Goal: Transaction & Acquisition: Purchase product/service

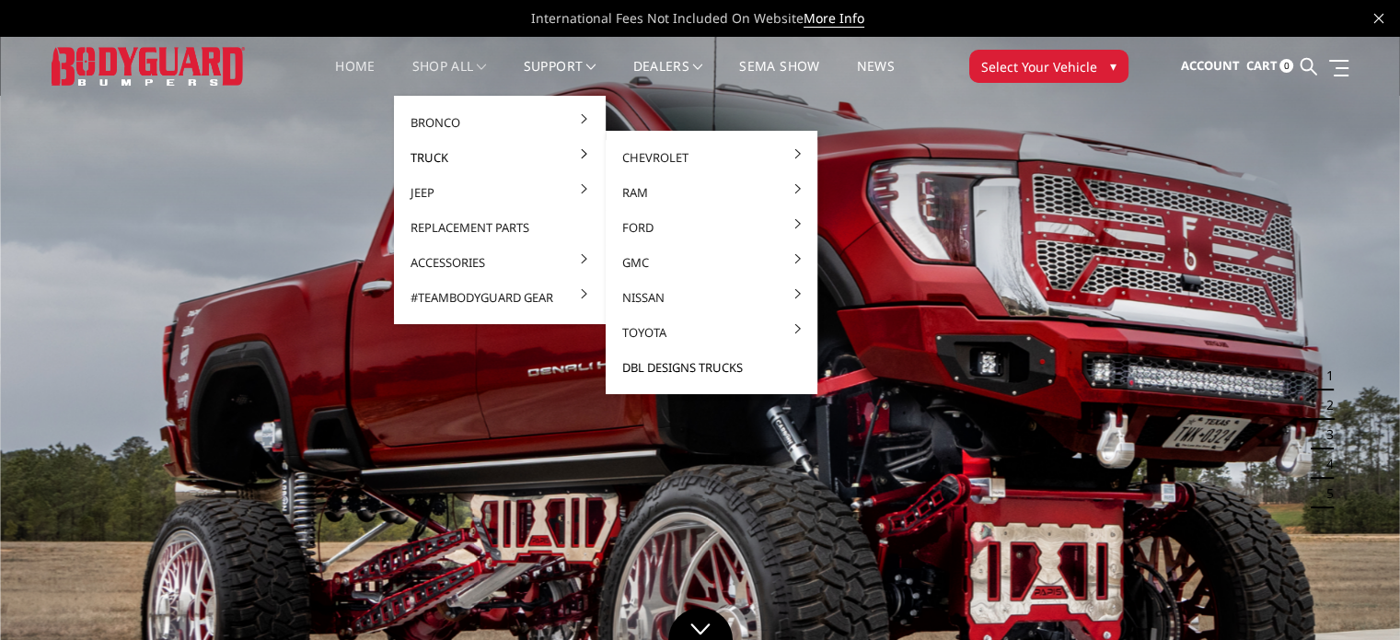
click at [678, 364] on link "DBL Designs Trucks" at bounding box center [711, 367] width 197 height 35
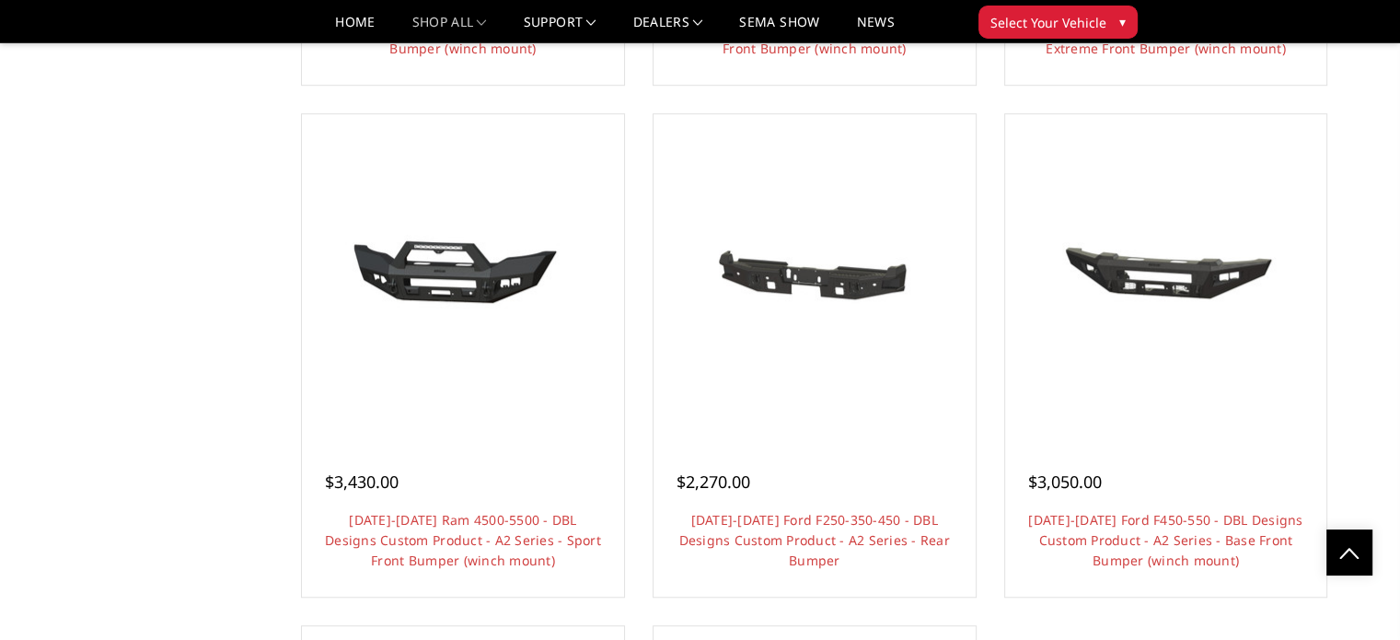
scroll to position [1286, 0]
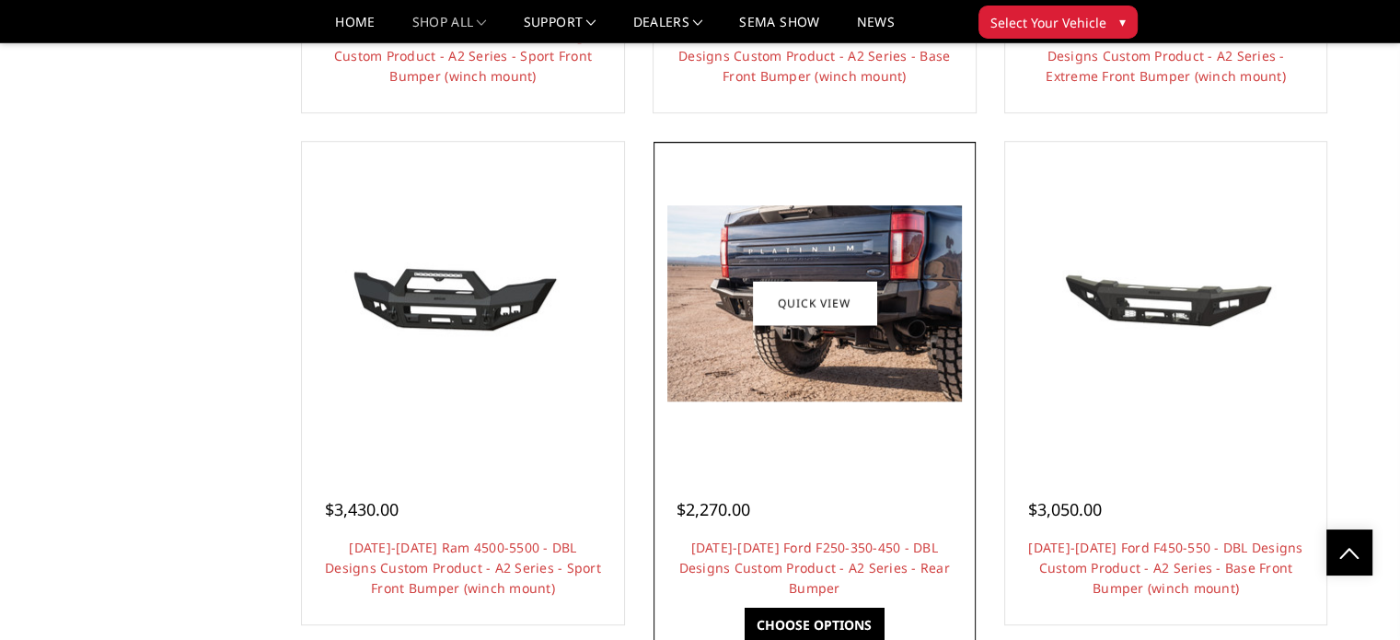
click at [891, 395] on img at bounding box center [814, 303] width 294 height 196
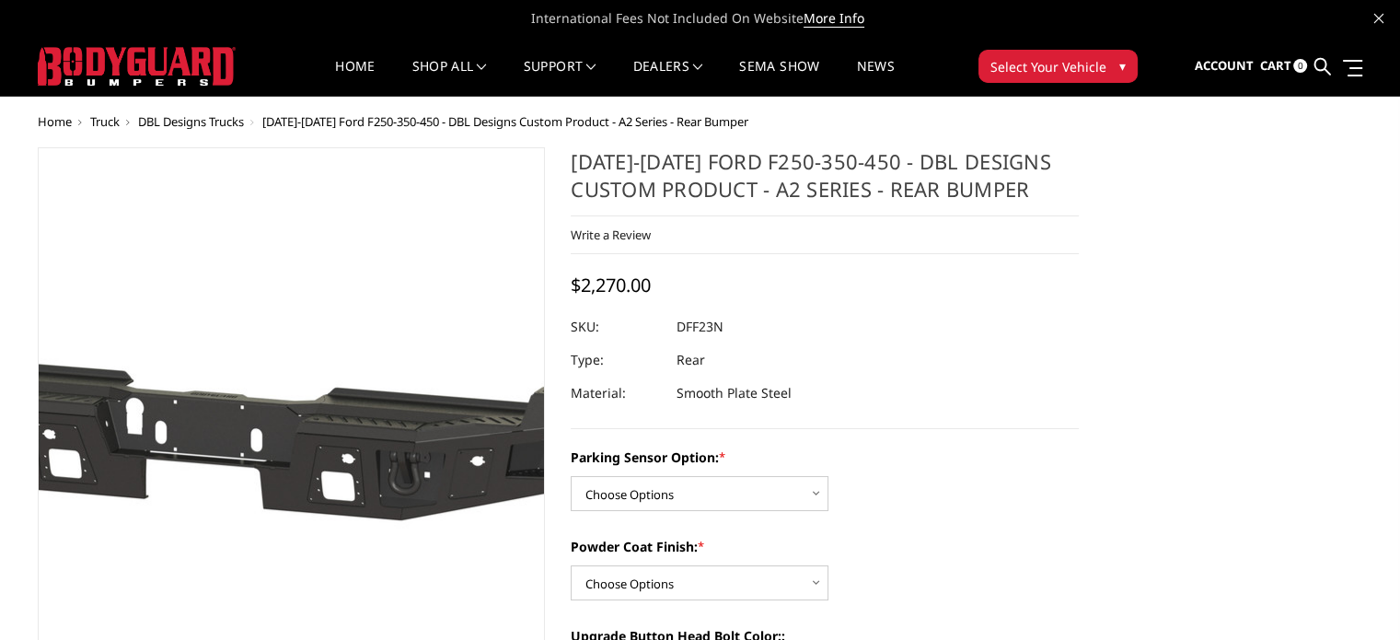
click at [331, 391] on img at bounding box center [239, 424] width 1178 height 560
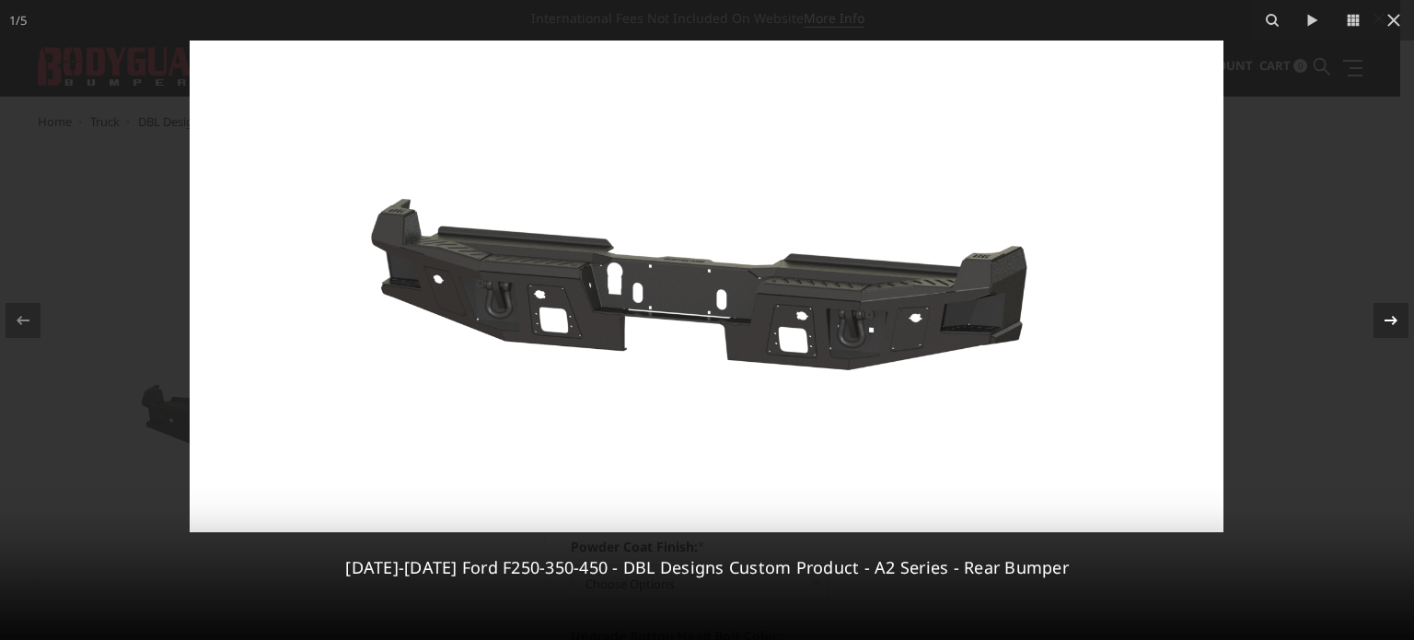
click at [1388, 318] on icon at bounding box center [1390, 320] width 22 height 22
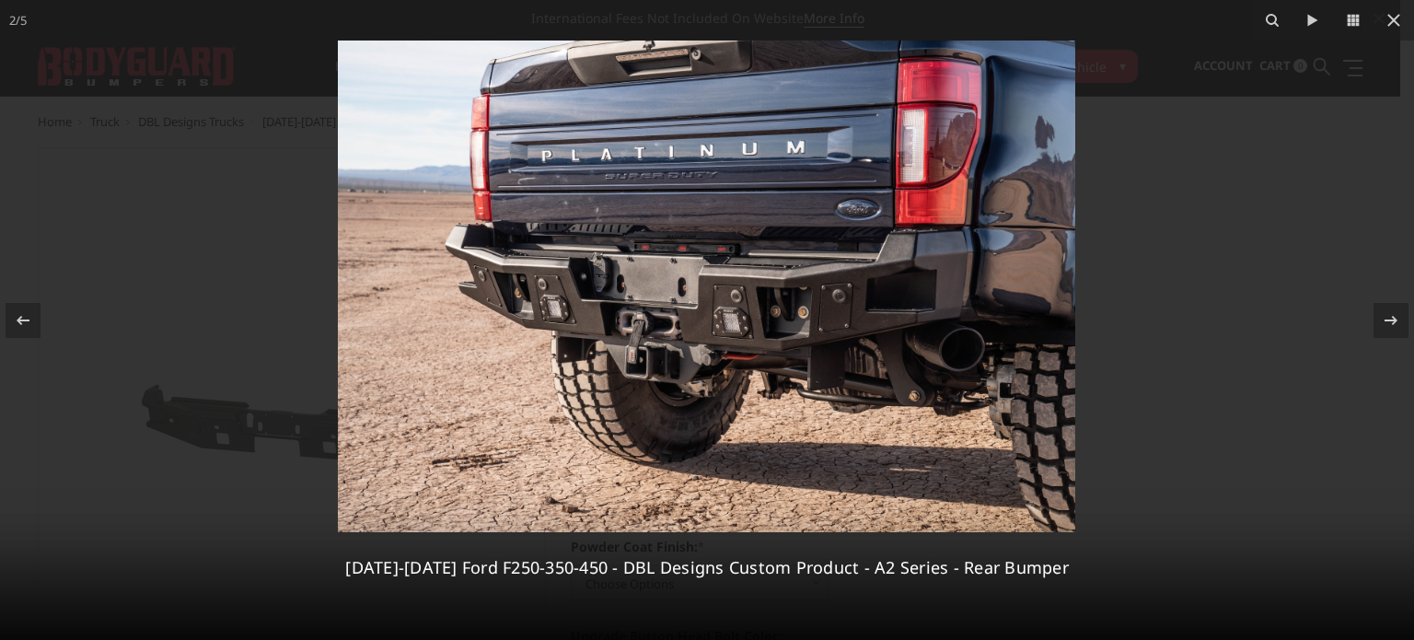
click at [640, 326] on img at bounding box center [706, 285] width 737 height 491
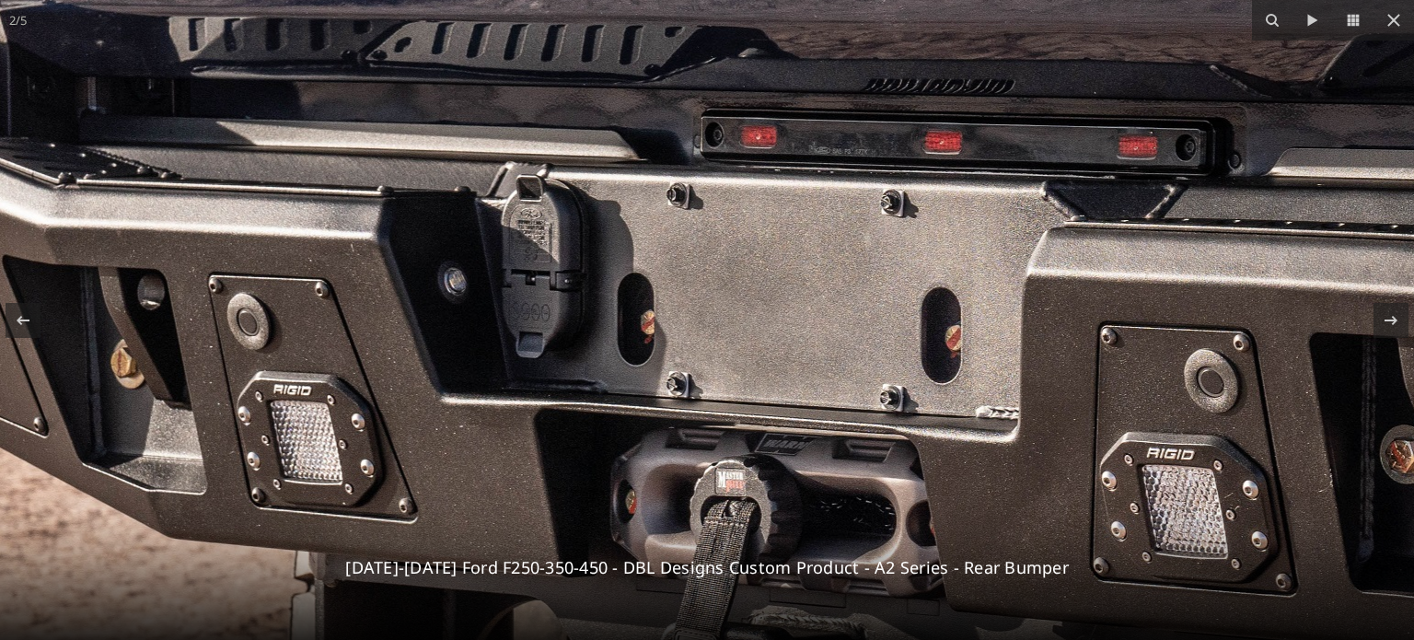
drag, startPoint x: 842, startPoint y: 106, endPoint x: 938, endPoint y: 307, distance: 223.1
click at [938, 307] on img at bounding box center [1062, 331] width 3659 height 2441
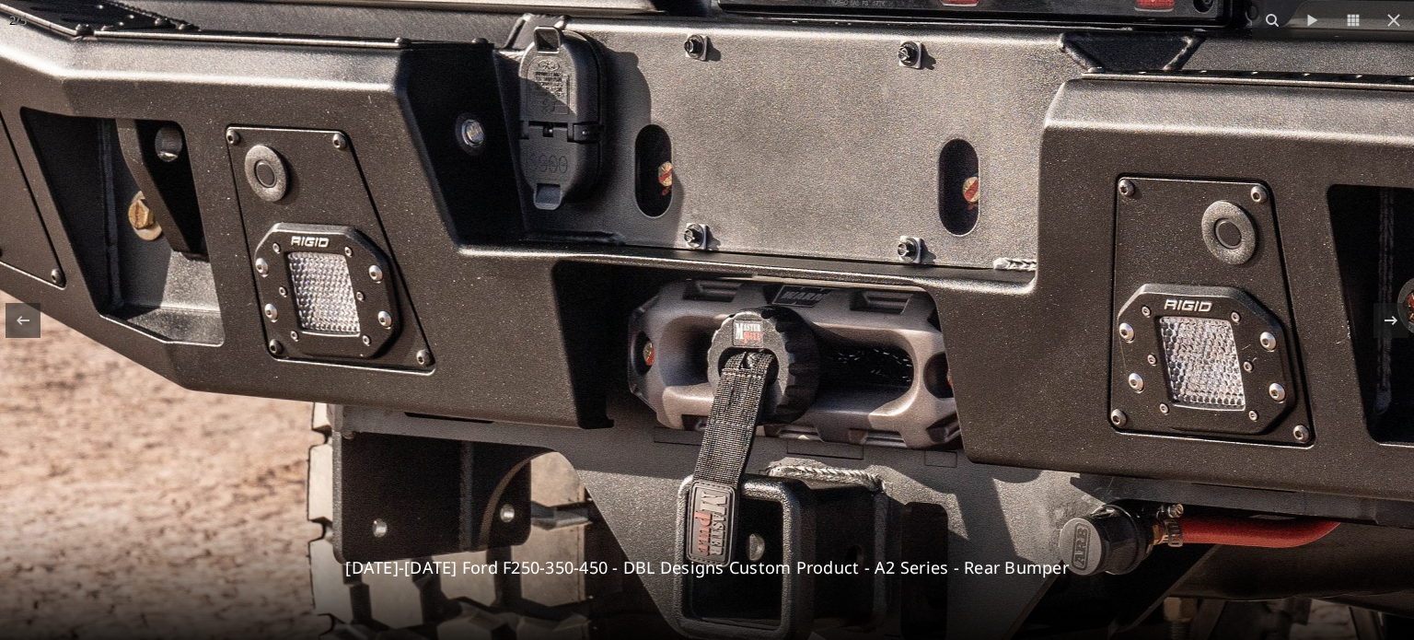
drag, startPoint x: 731, startPoint y: 481, endPoint x: 747, endPoint y: 333, distance: 149.1
click at [747, 333] on img at bounding box center [1080, 183] width 3659 height 2441
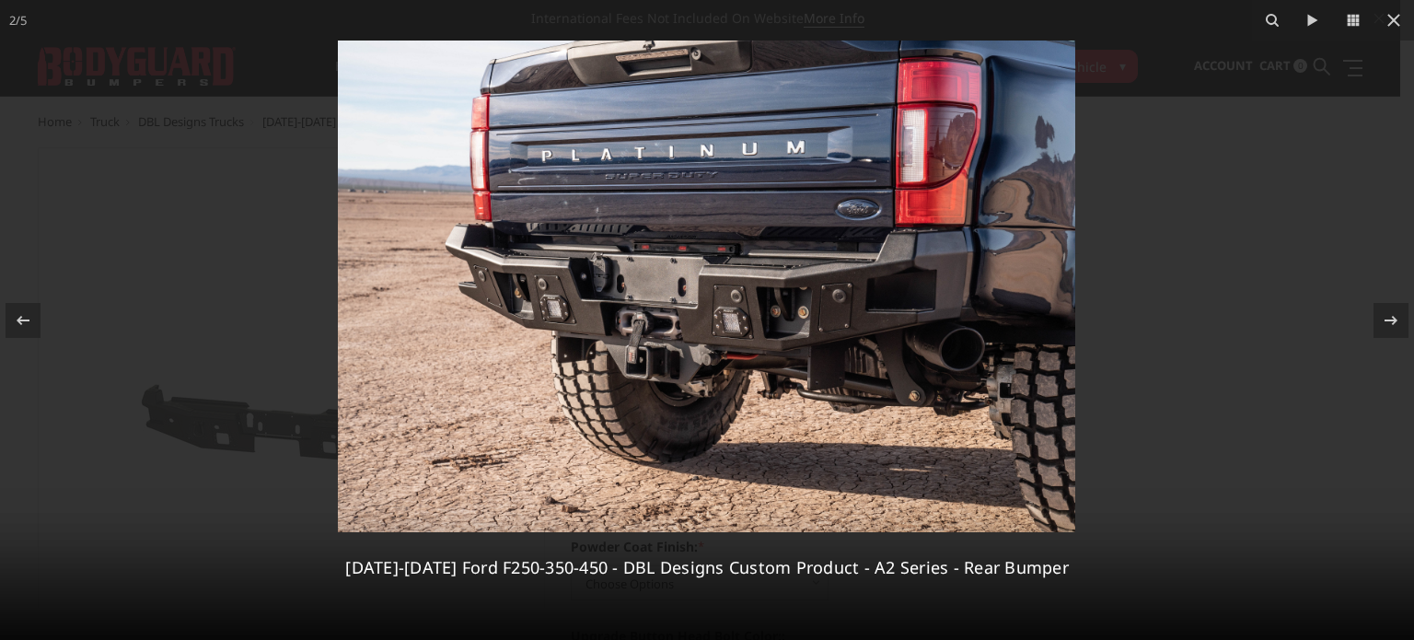
click at [676, 296] on img at bounding box center [706, 285] width 737 height 491
click at [687, 277] on img at bounding box center [706, 285] width 737 height 491
click at [1374, 323] on div at bounding box center [1390, 320] width 35 height 35
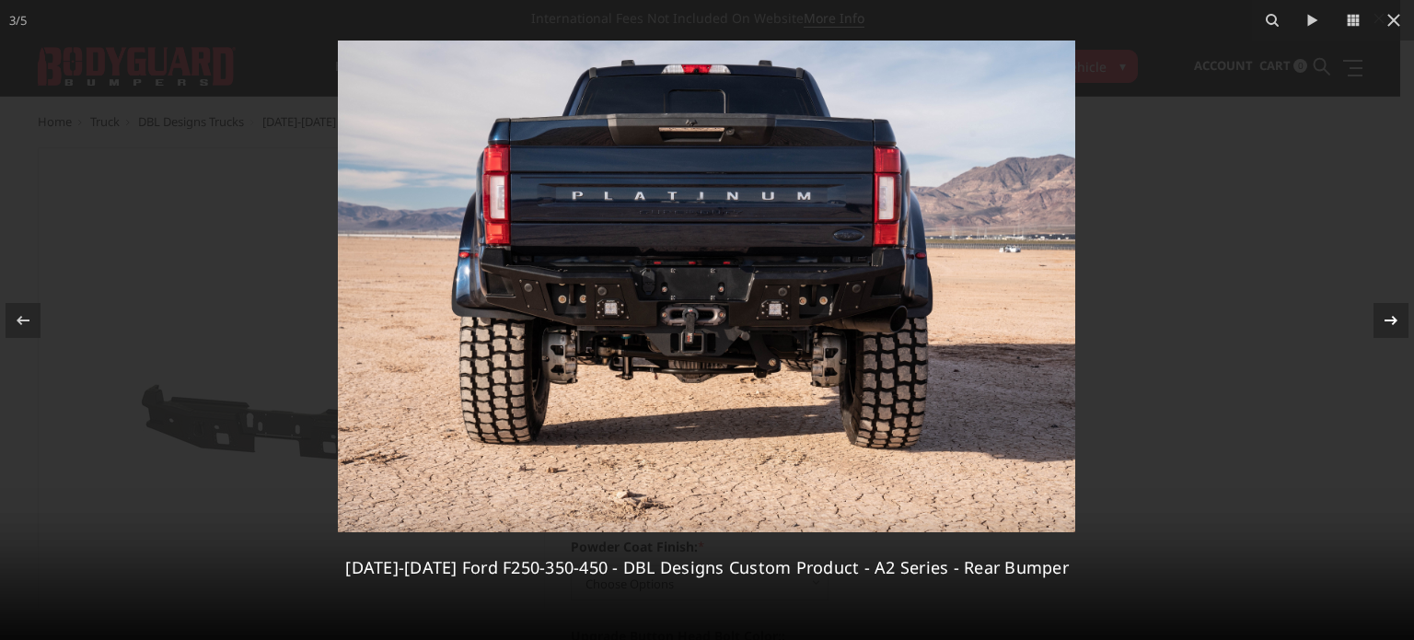
click at [1374, 323] on div at bounding box center [1390, 320] width 35 height 35
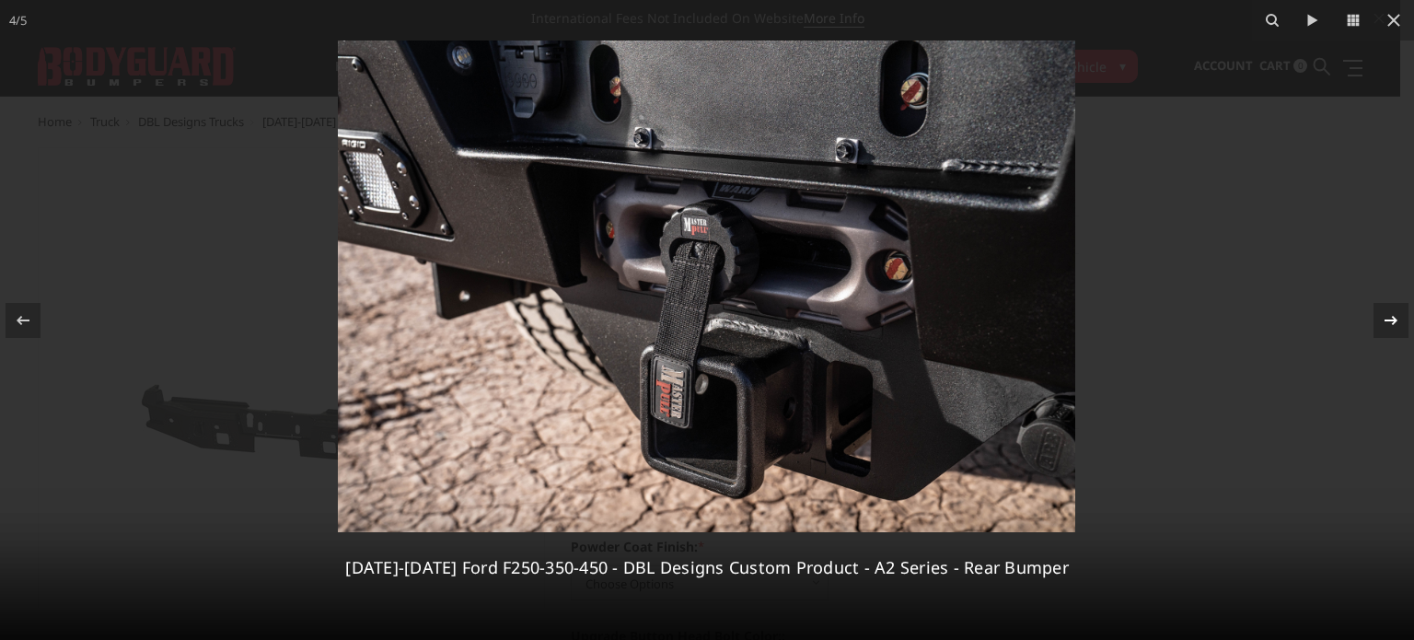
click at [1389, 320] on icon at bounding box center [1390, 320] width 22 height 22
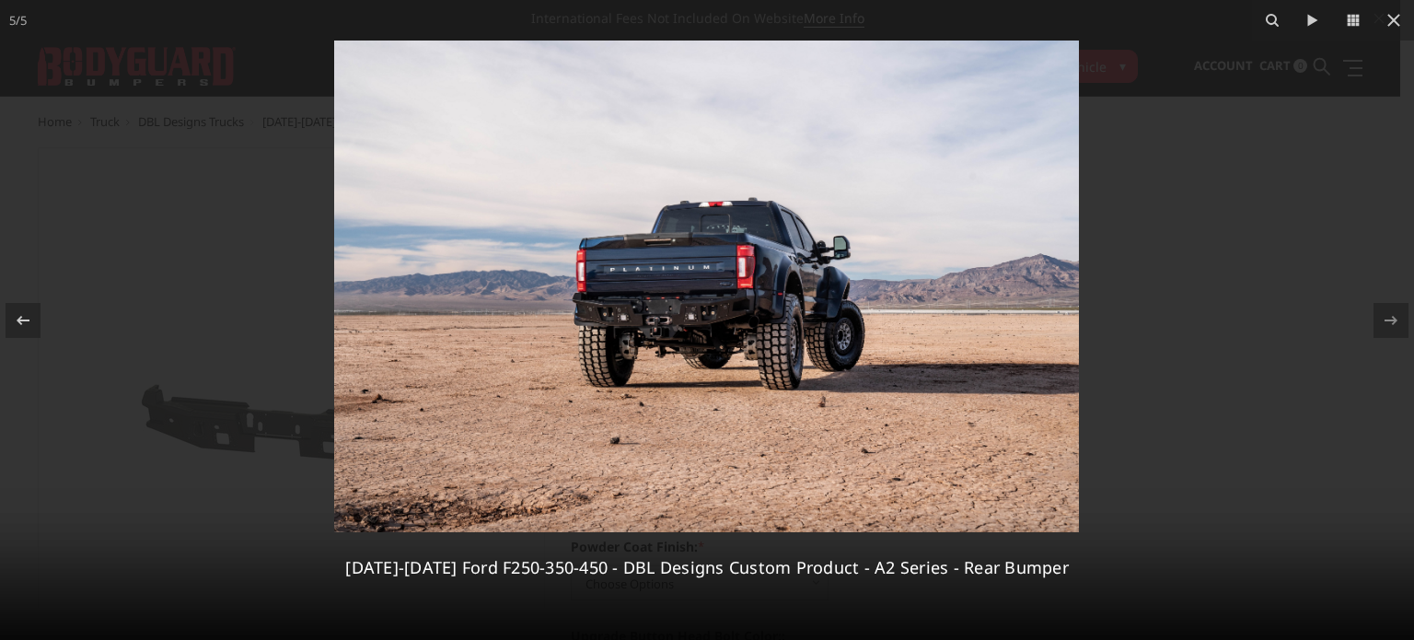
click at [1389, 320] on div "5 / 5 2023-2025 Ford F250-350-450 - DBL Designs Custom Product - A2 Series - Re…" at bounding box center [707, 320] width 1414 height 640
click at [26, 321] on icon at bounding box center [23, 320] width 22 height 22
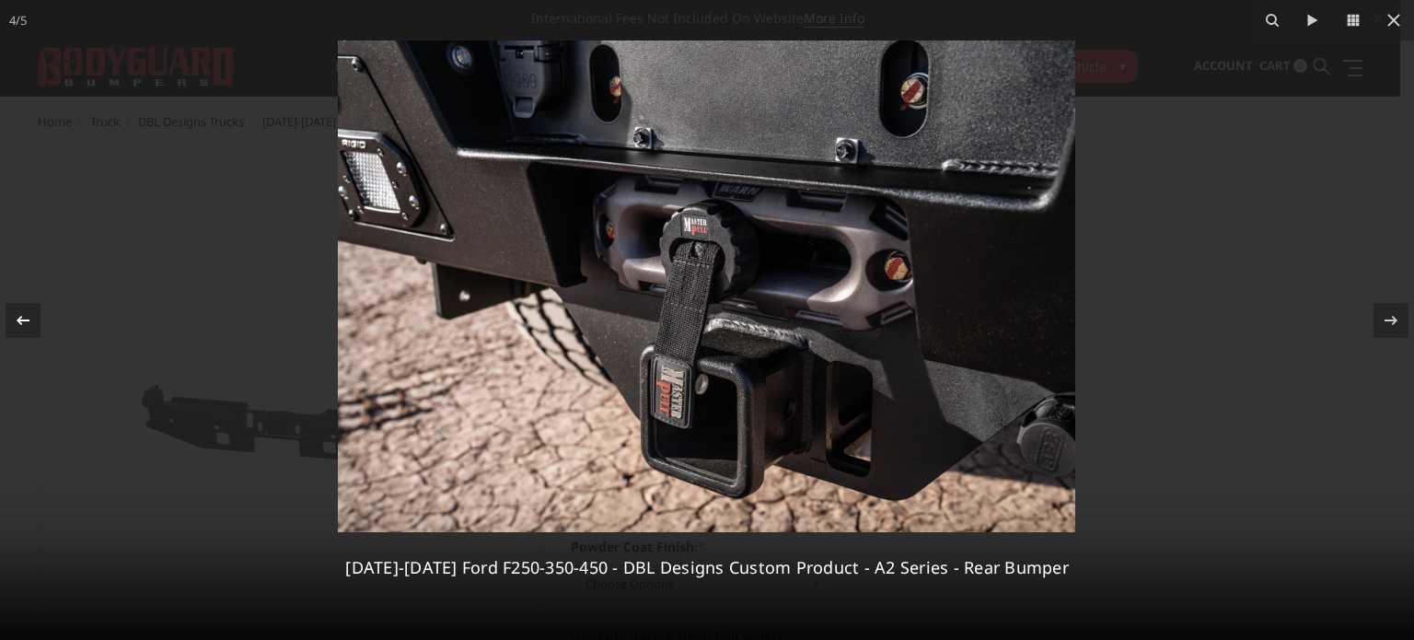
click at [26, 321] on icon at bounding box center [23, 320] width 22 height 22
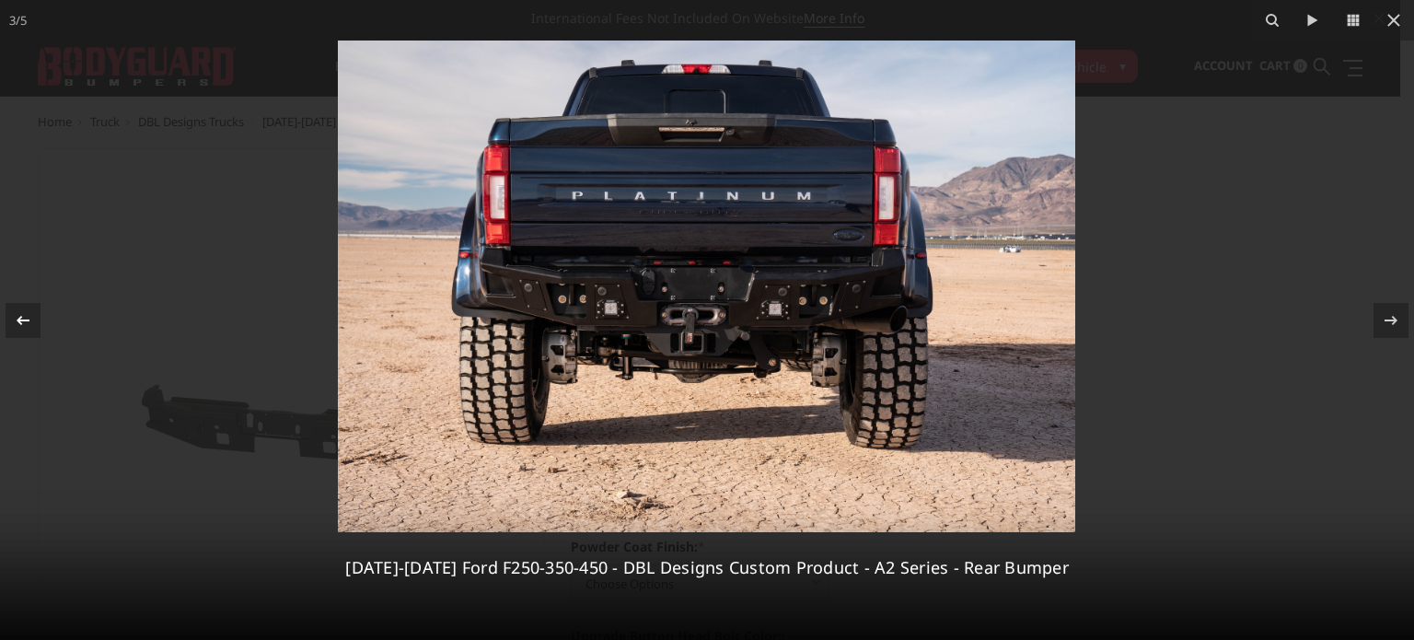
click at [26, 321] on icon at bounding box center [23, 320] width 22 height 22
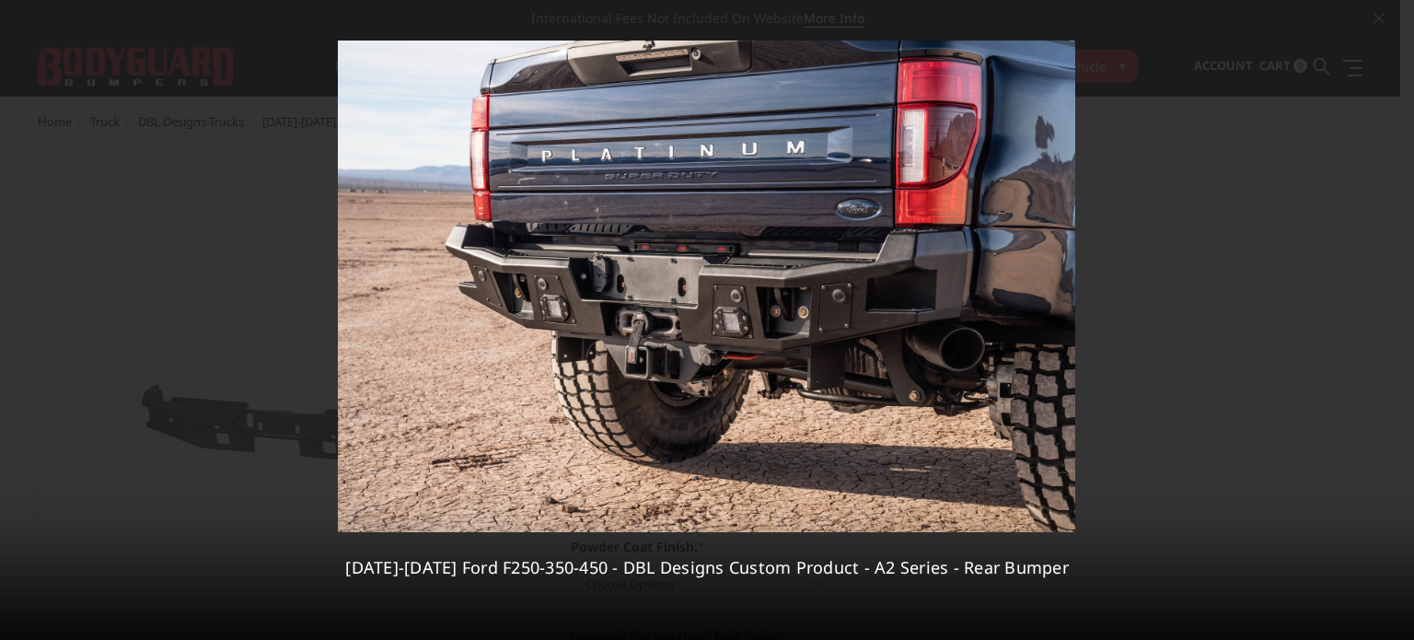
click at [26, 321] on div "2 / 5 2023-2025 Ford F250-350-450 - DBL Designs Custom Product - A2 Series - Re…" at bounding box center [707, 320] width 1414 height 640
click at [18, 315] on icon at bounding box center [23, 320] width 22 height 22
